Goal: Use online tool/utility: Utilize a website feature to perform a specific function

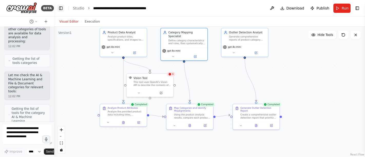
click at [60, 8] on button "Toggle Left Sidebar" at bounding box center [60, 8] width 7 height 7
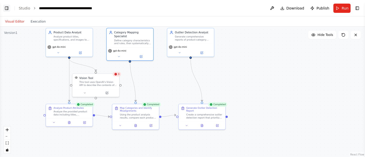
click at [7, 8] on button "Toggle Left Sidebar" at bounding box center [6, 8] width 7 height 7
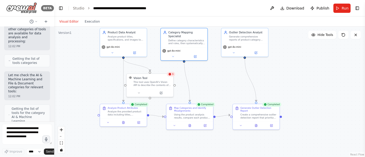
click at [19, 8] on img at bounding box center [21, 8] width 31 height 12
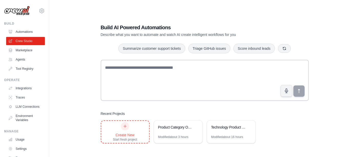
click at [125, 127] on icon at bounding box center [125, 126] width 4 height 4
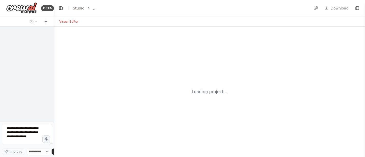
select select "****"
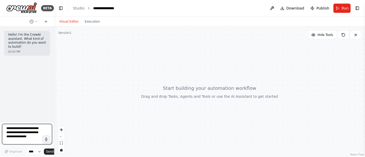
click at [23, 135] on textarea at bounding box center [27, 134] width 50 height 21
paste textarea "**********"
type textarea "**********"
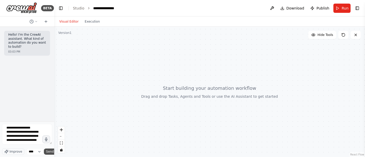
click at [48, 150] on span "Send" at bounding box center [50, 152] width 8 height 4
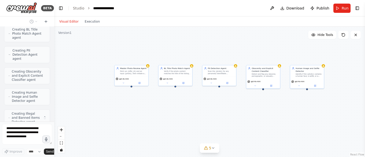
scroll to position [1125, 0]
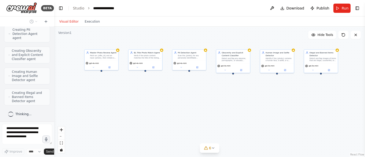
drag, startPoint x: 153, startPoint y: 106, endPoint x: 122, endPoint y: 90, distance: 35.5
click at [122, 90] on div "Master Photo Review Agent Fetch an {offer_id} and an input {photo}, then initia…" at bounding box center [209, 92] width 311 height 130
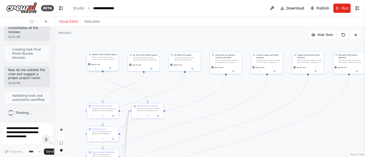
scroll to position [1371, 0]
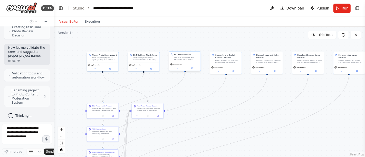
drag, startPoint x: 170, startPoint y: 66, endPoint x: 169, endPoint y: 70, distance: 4.4
click at [169, 70] on div "gpt-4o-mini" at bounding box center [185, 66] width 32 height 9
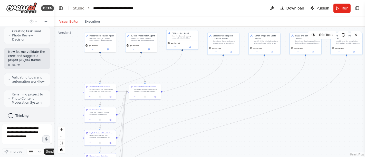
drag, startPoint x: 157, startPoint y: 44, endPoint x: 154, endPoint y: 24, distance: 19.4
click at [154, 24] on div "Visual Editor Execution Version 1 Hide Tools .deletable-edge-delete-btn { width…" at bounding box center [209, 86] width 311 height 141
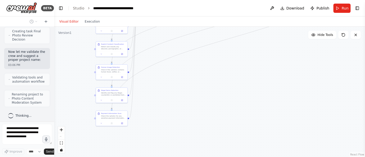
drag, startPoint x: 271, startPoint y: 132, endPoint x: 282, endPoint y: 42, distance: 90.0
click at [282, 42] on div ".deletable-edge-delete-btn { width: 20px; height: 20px; border: 0px solid #ffff…" at bounding box center [209, 92] width 311 height 130
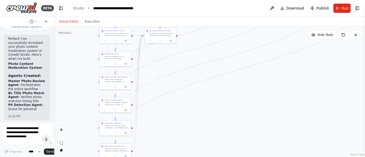
drag, startPoint x: 204, startPoint y: 77, endPoint x: 207, endPoint y: 110, distance: 33.5
click at [207, 110] on div ".deletable-edge-delete-btn { width: 20px; height: 20px; border: 0px solid #ffff…" at bounding box center [209, 92] width 311 height 130
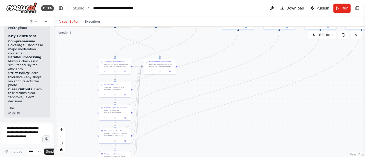
drag, startPoint x: 235, startPoint y: 107, endPoint x: 231, endPoint y: 170, distance: 63.5
click at [231, 157] on html "BETA Hello! I'm the CrewAI assistant. What kind of automation do you want to bu…" at bounding box center [182, 78] width 365 height 157
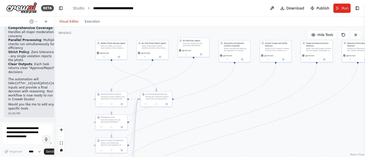
scroll to position [1719, 0]
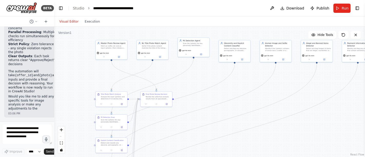
drag, startPoint x: 193, startPoint y: 107, endPoint x: 194, endPoint y: 117, distance: 9.6
click at [194, 117] on div ".deletable-edge-delete-btn { width: 20px; height: 20px; border: 0px solid #ffff…" at bounding box center [209, 92] width 311 height 130
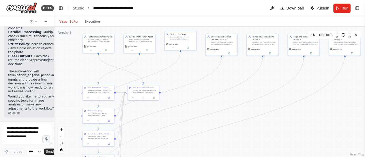
drag, startPoint x: 176, startPoint y: 41, endPoint x: 161, endPoint y: 25, distance: 21.4
click at [161, 25] on div "Visual Editor Execution Version 1 Hide Tools .deletable-edge-delete-btn { width…" at bounding box center [209, 86] width 311 height 141
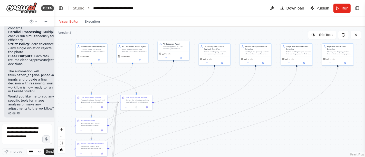
drag, startPoint x: 70, startPoint y: 64, endPoint x: 62, endPoint y: 73, distance: 11.6
click at [63, 74] on div ".deletable-edge-delete-btn { width: 20px; height: 20px; border: 0px solid #ffff…" at bounding box center [209, 92] width 311 height 130
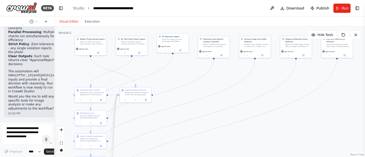
drag, startPoint x: 62, startPoint y: 73, endPoint x: 61, endPoint y: 65, distance: 7.8
click at [61, 65] on div ".deletable-edge-delete-btn { width: 20px; height: 20px; border: 0px solid #ffff…" at bounding box center [209, 92] width 311 height 130
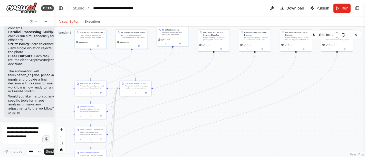
drag, startPoint x: 70, startPoint y: 73, endPoint x: 70, endPoint y: 64, distance: 9.0
click at [70, 64] on div ".deletable-edge-delete-btn { width: 20px; height: 20px; border: 0px solid #ffff…" at bounding box center [209, 92] width 311 height 130
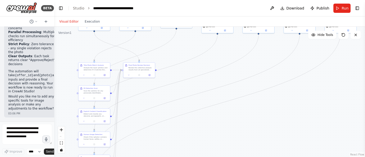
drag, startPoint x: 63, startPoint y: 87, endPoint x: 66, endPoint y: 70, distance: 17.0
click at [66, 70] on div ".deletable-edge-delete-btn { width: 20px; height: 20px; border: 0px solid #ffff…" at bounding box center [209, 92] width 311 height 130
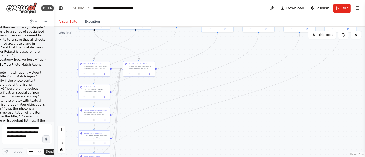
scroll to position [0, 0]
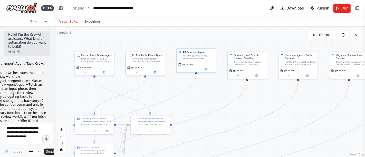
drag, startPoint x: 101, startPoint y: 48, endPoint x: 110, endPoint y: 103, distance: 56.4
click at [110, 103] on div ".deletable-edge-delete-btn { width: 20px; height: 20px; border: 0px solid #ffff…" at bounding box center [209, 92] width 311 height 130
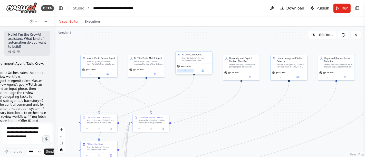
click at [186, 70] on icon at bounding box center [185, 71] width 2 height 2
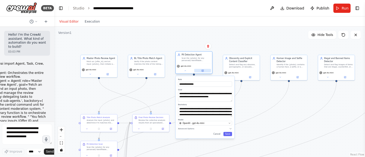
click at [203, 70] on icon at bounding box center [202, 71] width 2 height 2
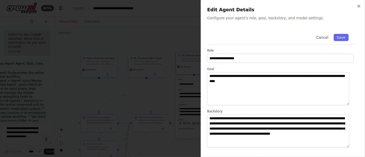
scroll to position [74, 0]
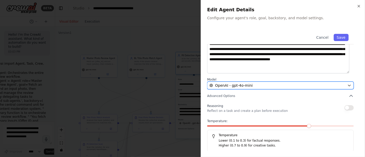
click at [229, 84] on span "OpenAI - gpt-4o-mini" at bounding box center [233, 85] width 37 height 5
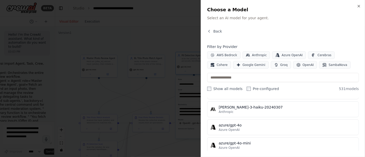
scroll to position [0, 0]
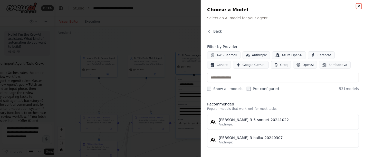
click at [360, 6] on icon "button" at bounding box center [359, 6] width 4 height 4
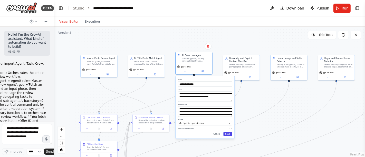
click at [230, 135] on button "Save" at bounding box center [227, 134] width 9 height 4
